Goal: Information Seeking & Learning: Check status

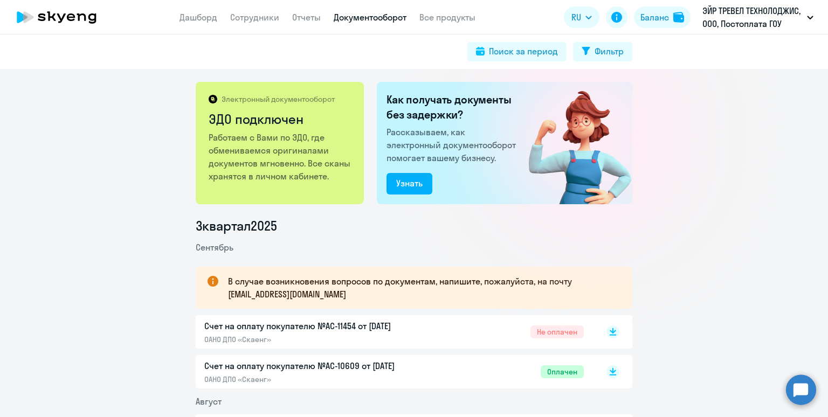
click at [368, 324] on p "Счет на оплату покупателю №AC-11454 от 05.09.2025" at bounding box center [317, 326] width 227 height 13
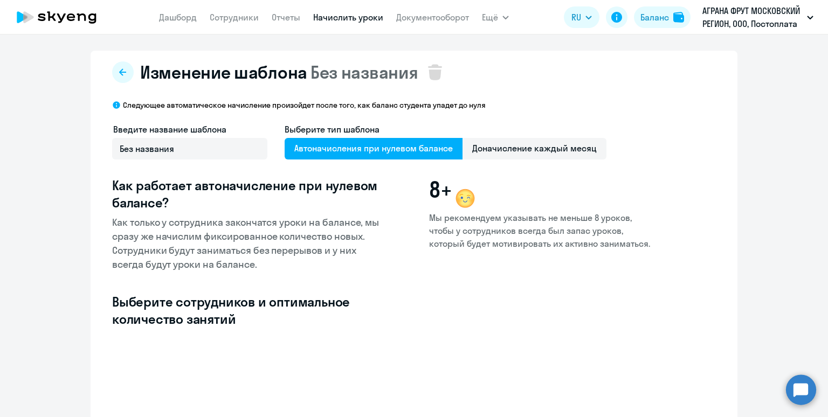
select select "10"
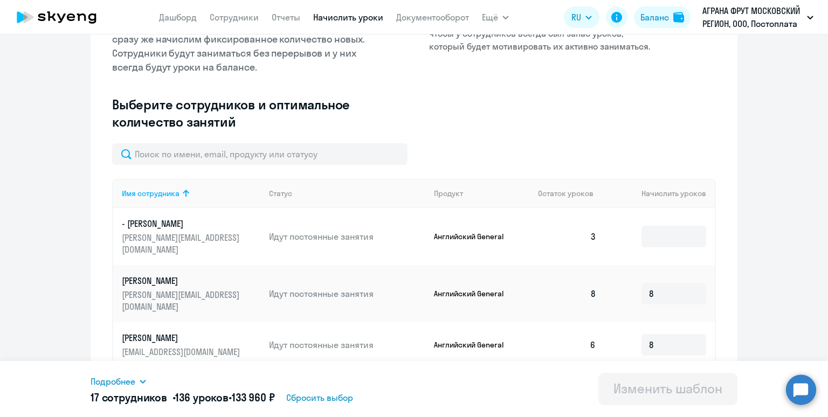
scroll to position [234, 0]
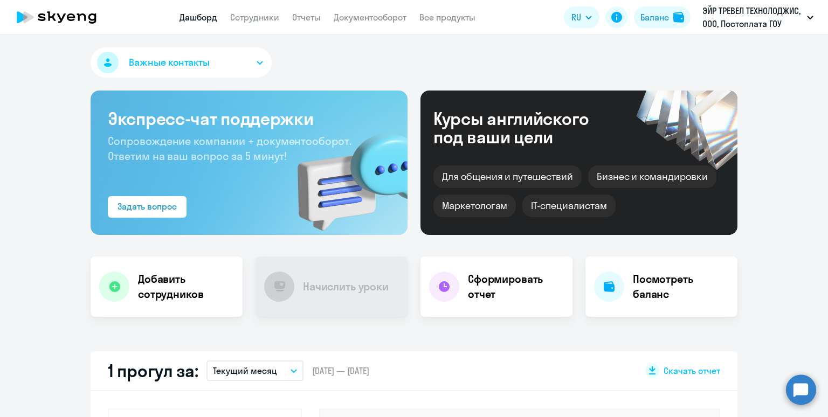
select select "30"
click at [166, 74] on button "Важные контакты" at bounding box center [181, 62] width 181 height 30
